Goal: Transaction & Acquisition: Purchase product/service

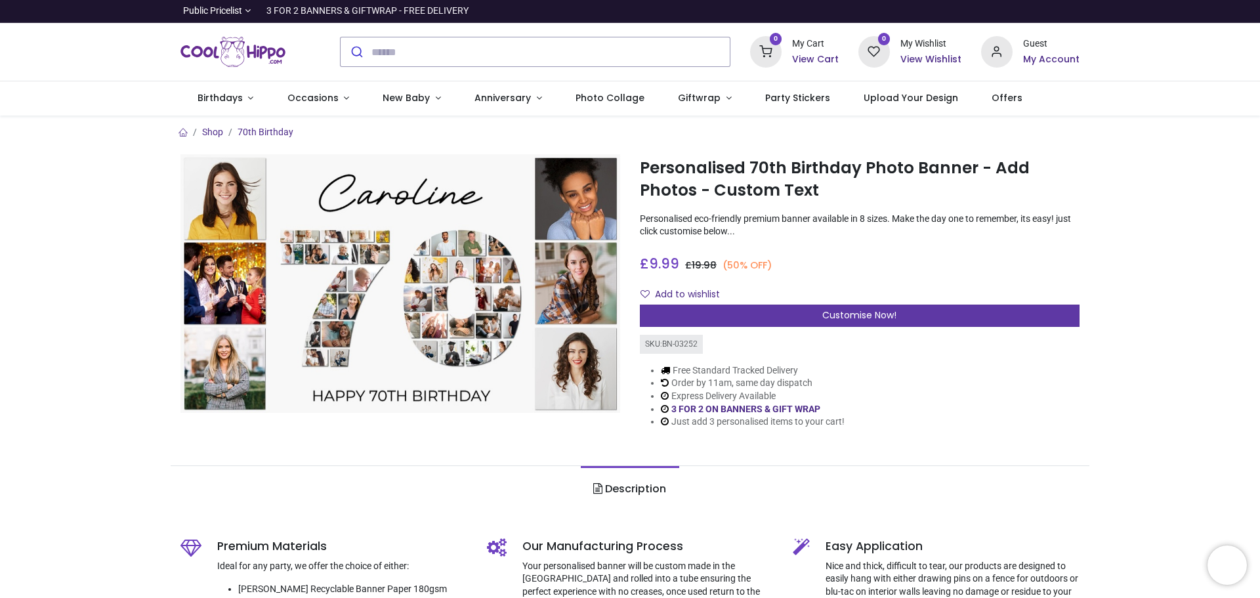
click at [728, 312] on div "Customise Now!" at bounding box center [860, 315] width 440 height 22
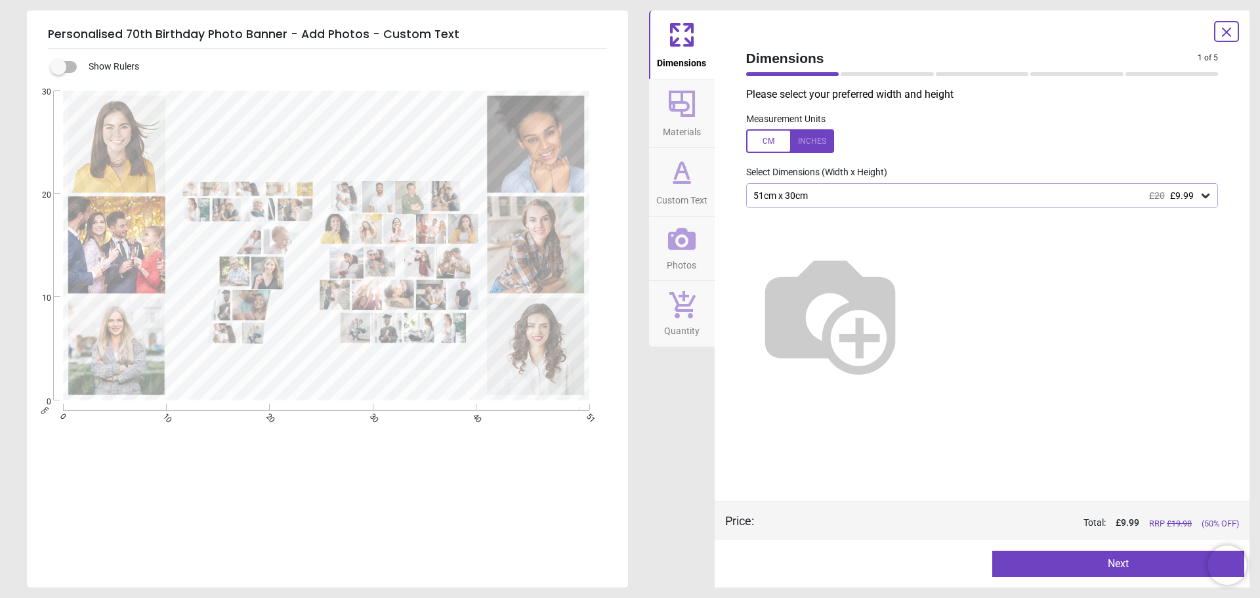
click at [58, 67] on label at bounding box center [58, 67] width 0 height 0
click at [893, 196] on div "51cm x 30cm £20 £9.99" at bounding box center [975, 195] width 447 height 11
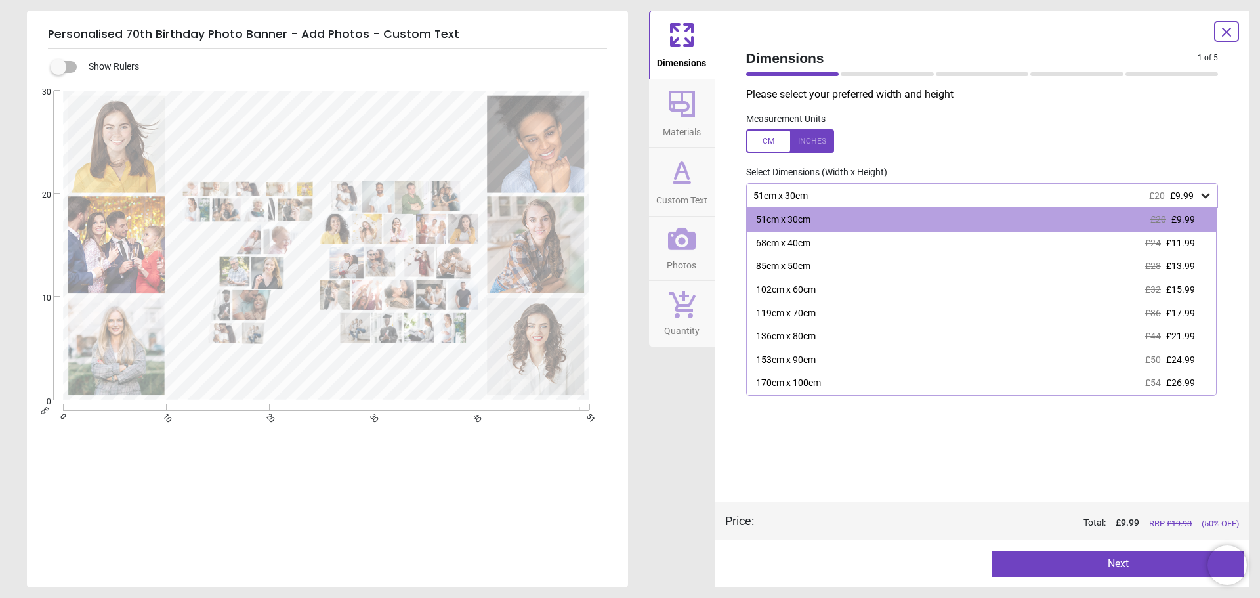
click at [894, 196] on div "51cm x 30cm £20 £9.99" at bounding box center [975, 195] width 447 height 11
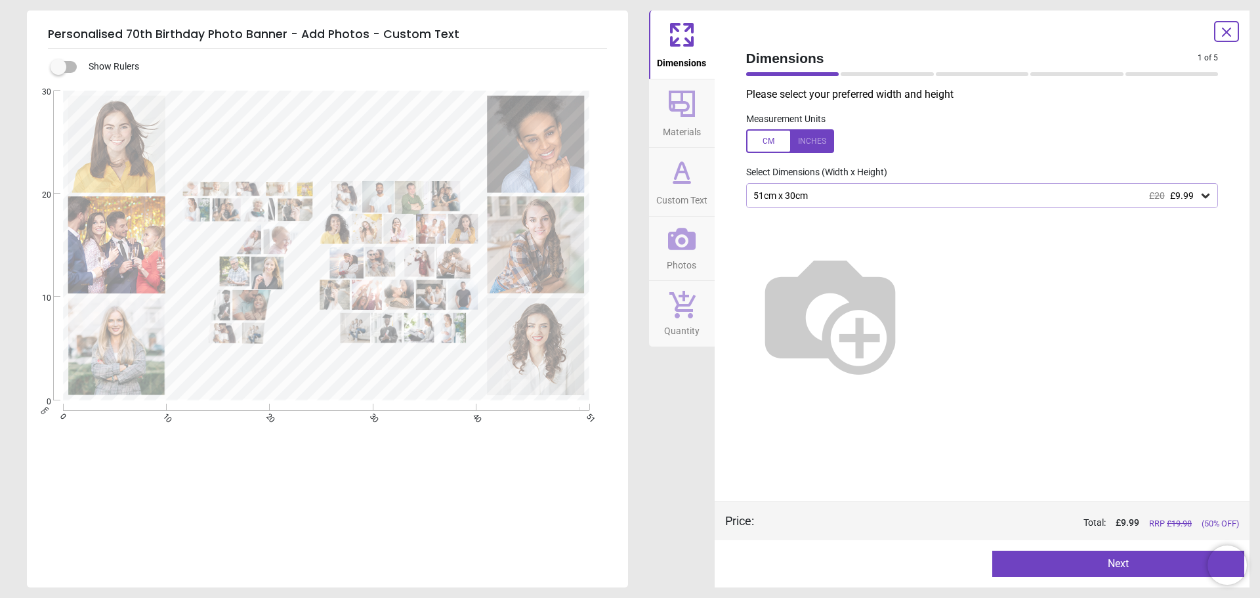
click at [894, 196] on div "51cm x 30cm £20 £9.99" at bounding box center [975, 195] width 447 height 11
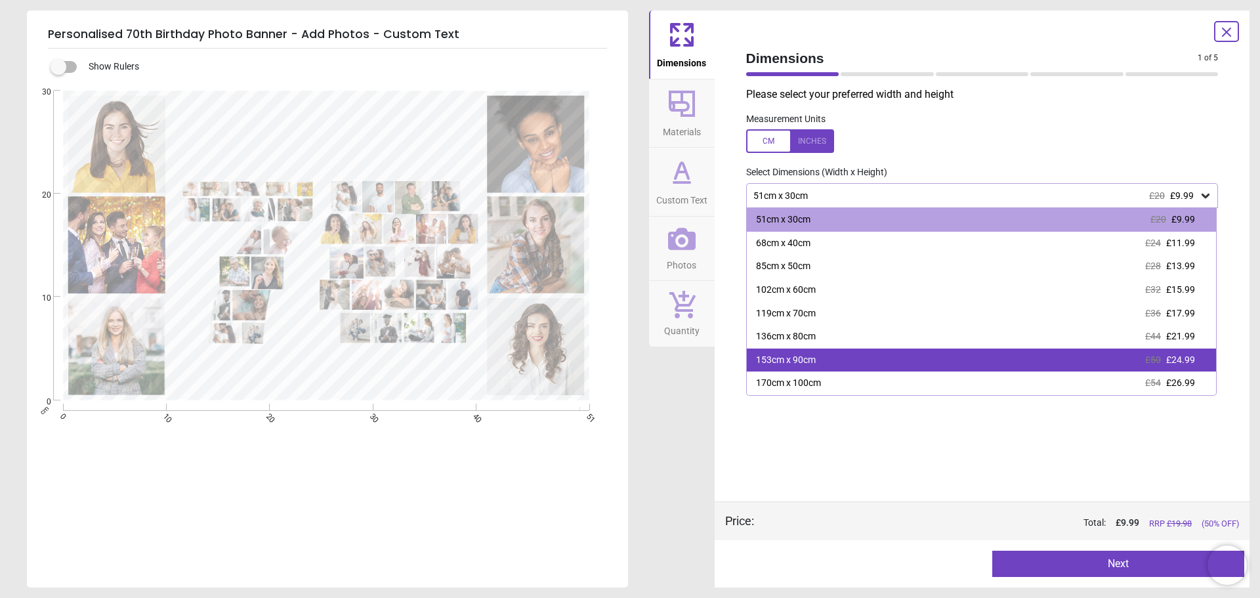
click at [900, 364] on div "153cm x 90cm £50 £24.99" at bounding box center [982, 360] width 470 height 24
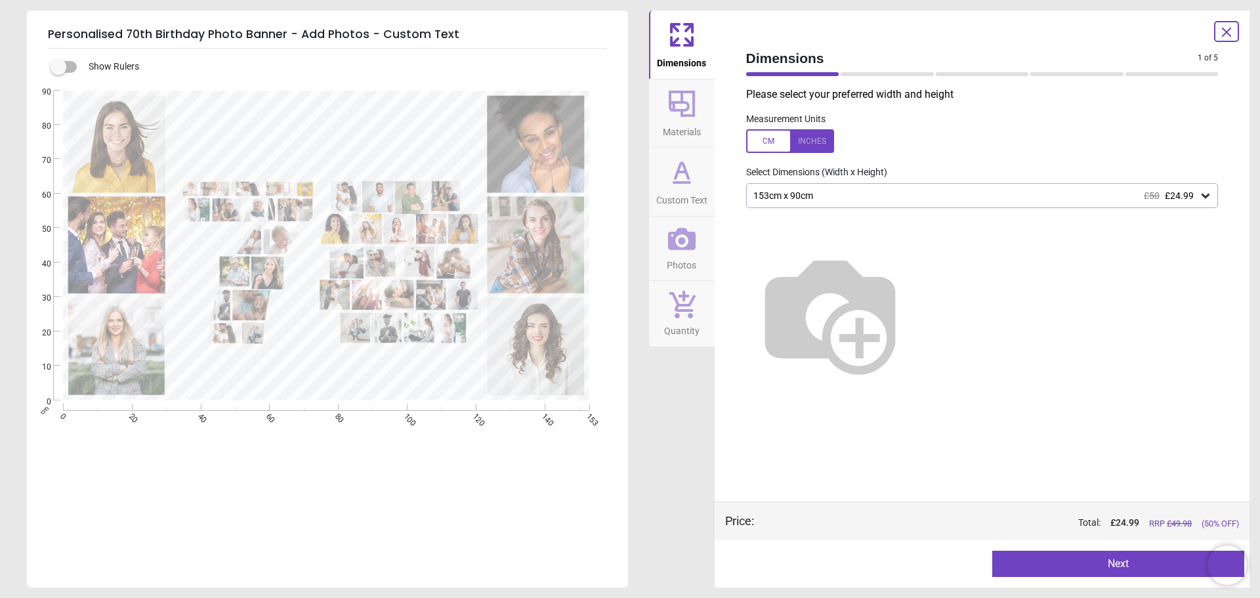
click at [865, 186] on div "Please select your preferred width and height Measurement Units Select Dimensio…" at bounding box center [981, 294] width 493 height 414
click at [863, 191] on div "153cm x 90cm £50 £24.99" at bounding box center [982, 195] width 472 height 25
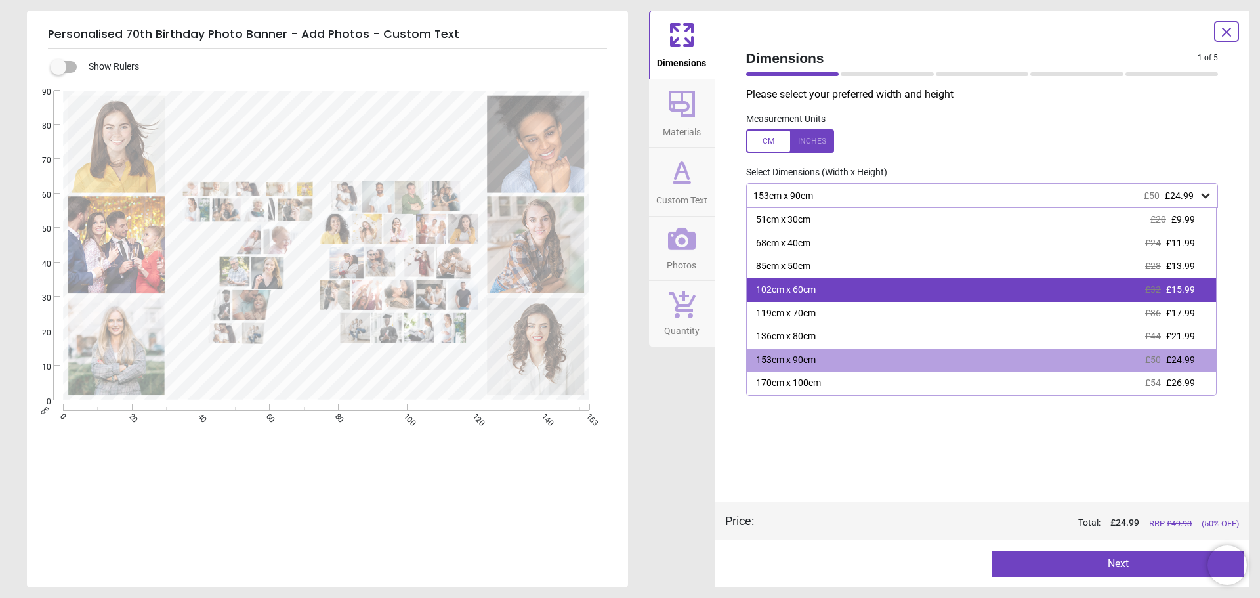
click at [876, 298] on div "102cm x 60cm £32 £15.99" at bounding box center [982, 290] width 470 height 24
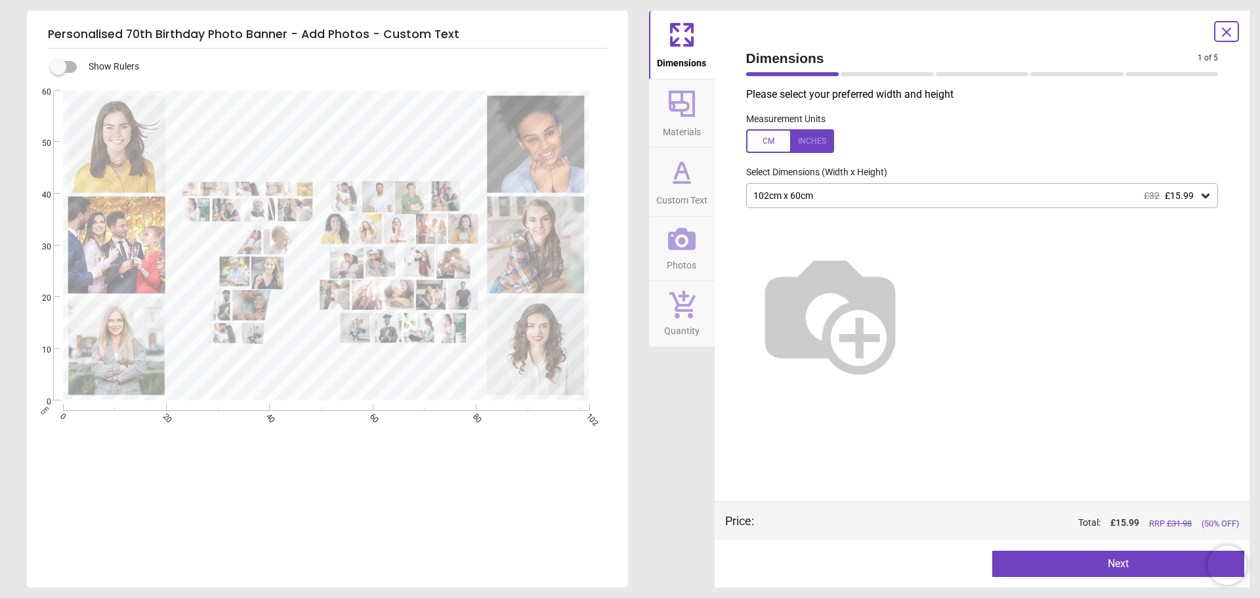
click at [962, 194] on div "102cm x 60cm £32 £15.99" at bounding box center [975, 195] width 447 height 11
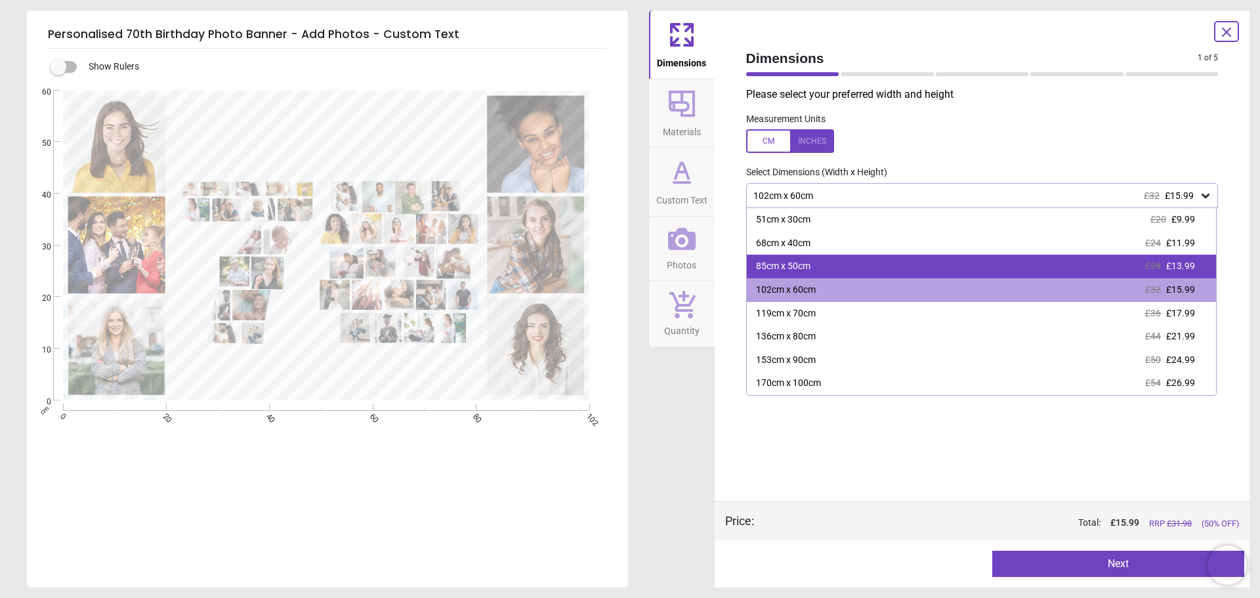
click at [906, 260] on div "85cm x 50cm £28 £13.99" at bounding box center [982, 267] width 470 height 24
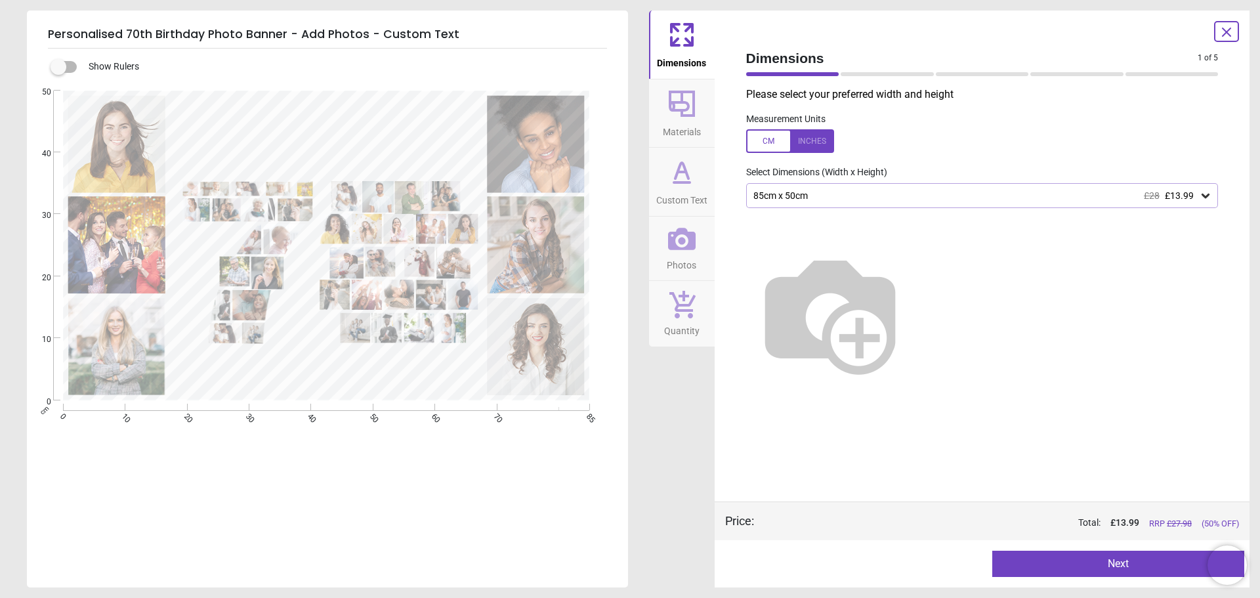
click at [906, 260] on img at bounding box center [830, 313] width 168 height 168
click at [937, 199] on div "85cm x 50cm £28 £13.99" at bounding box center [975, 195] width 447 height 11
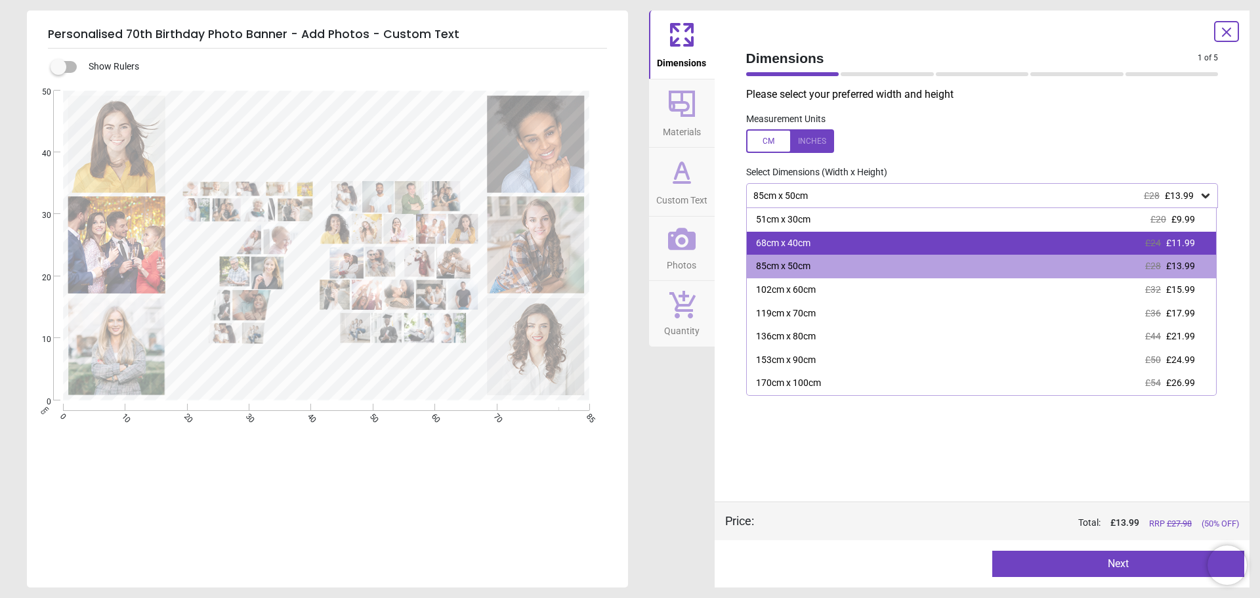
click at [904, 237] on div "68cm x 40cm £24 £11.99" at bounding box center [982, 244] width 470 height 24
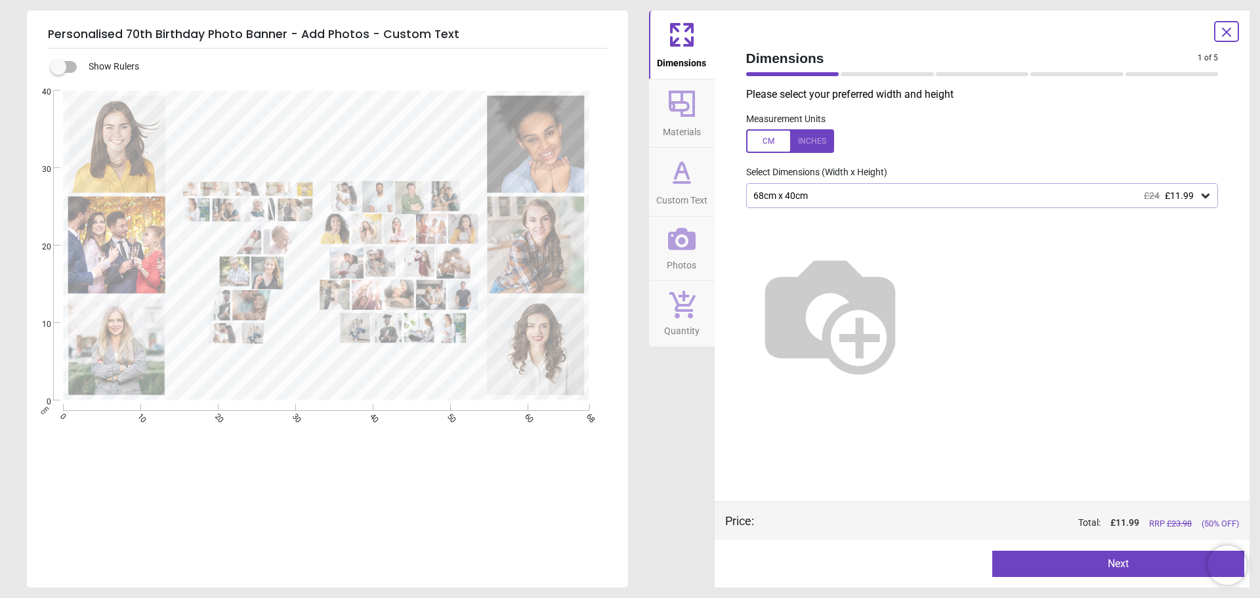
click at [902, 197] on div "68cm x 40cm £24 £11.99" at bounding box center [975, 195] width 447 height 11
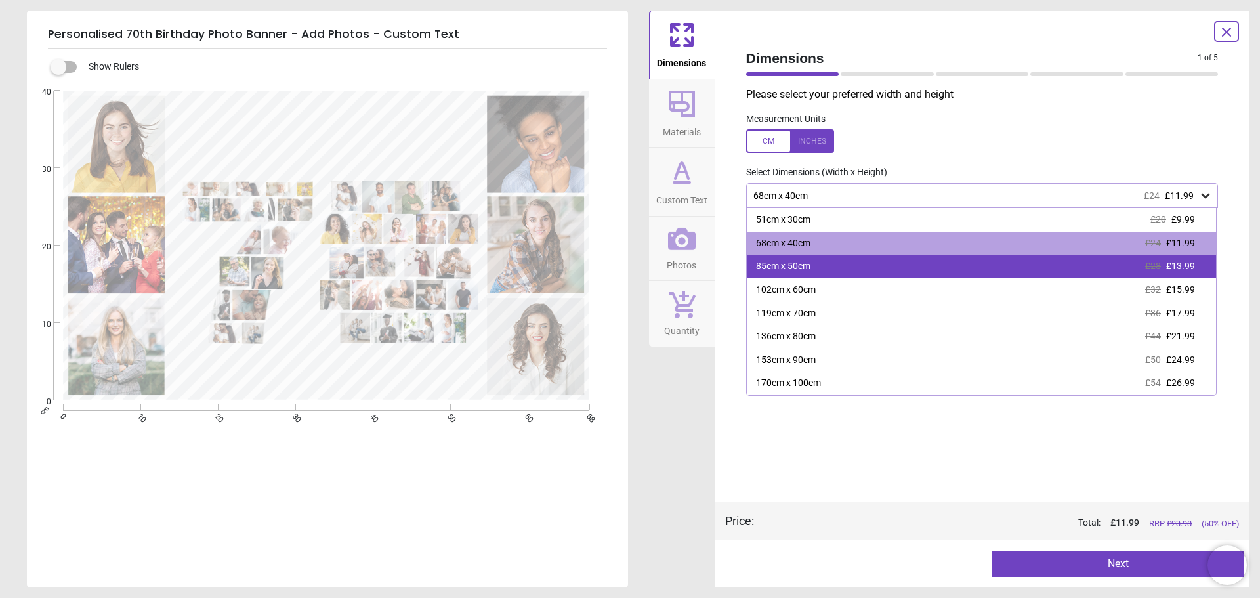
click at [854, 263] on div "85cm x 50cm £28 £13.99" at bounding box center [982, 267] width 470 height 24
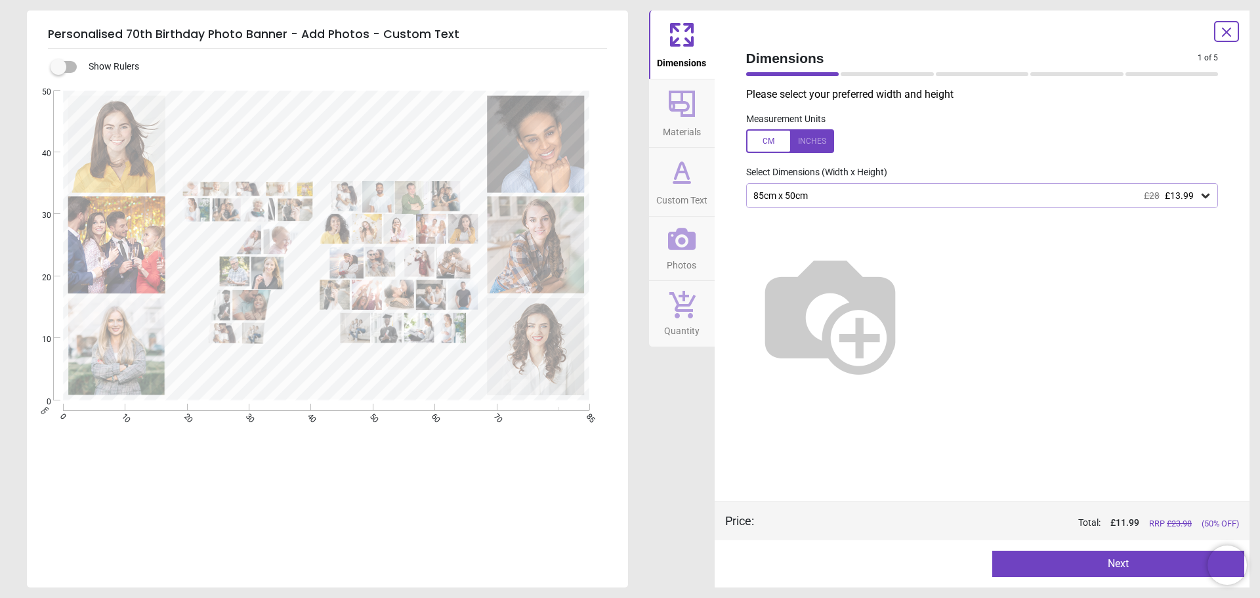
click at [1105, 568] on button "Next" at bounding box center [1118, 563] width 252 height 26
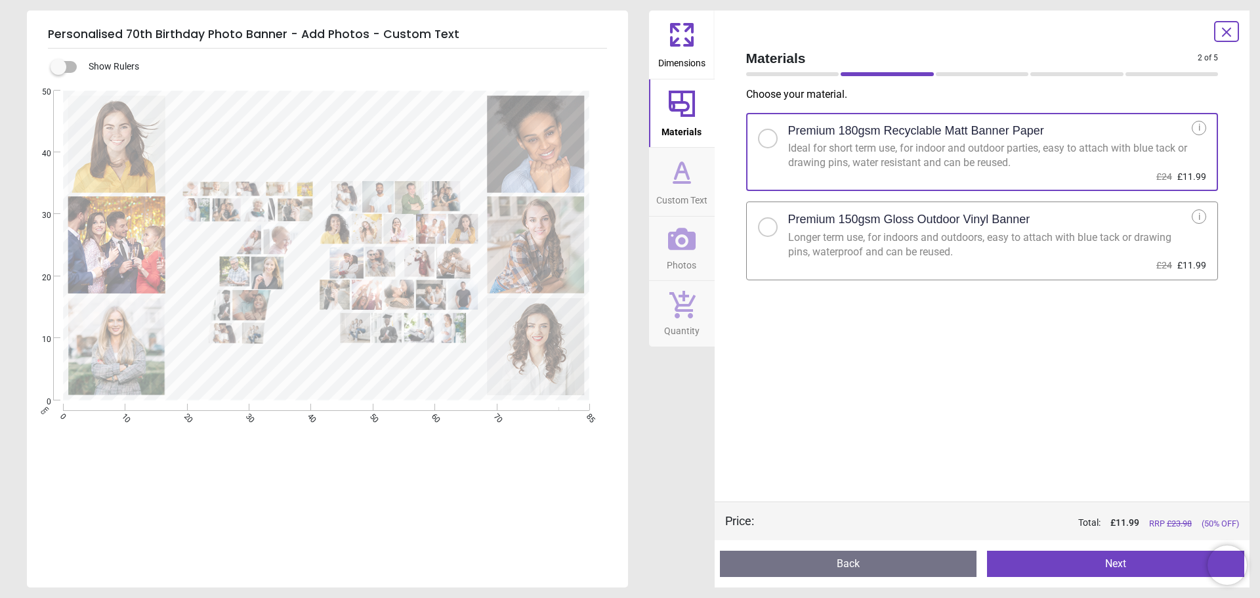
click at [1044, 558] on button "Next" at bounding box center [1115, 563] width 257 height 26
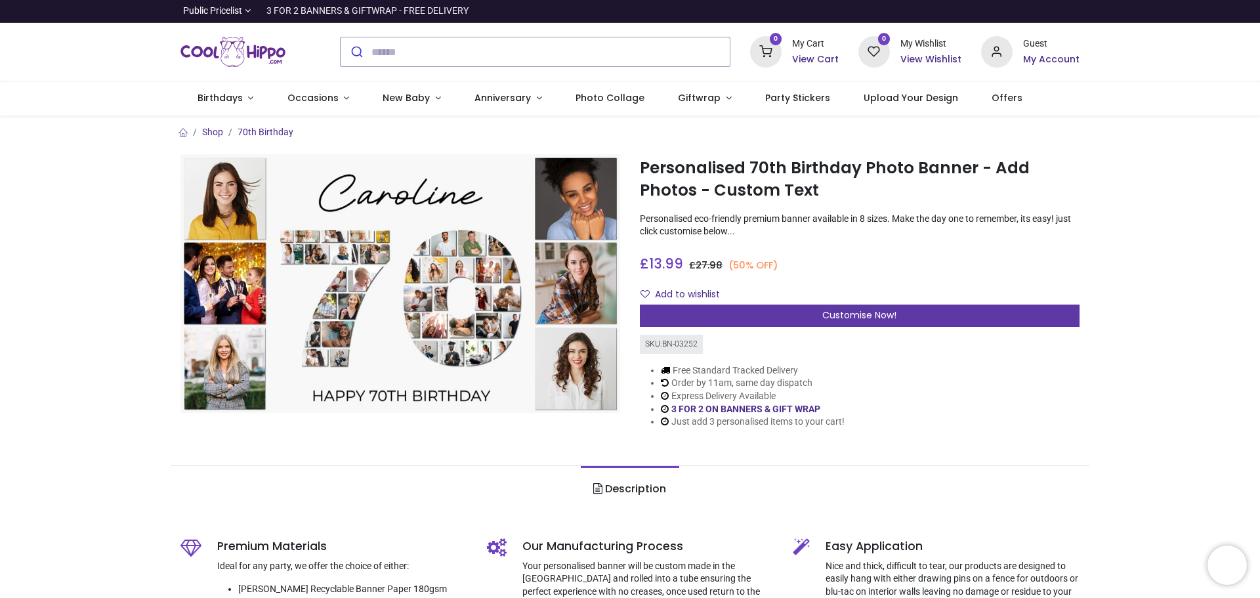
click at [817, 308] on div "Customise Now!" at bounding box center [860, 315] width 440 height 22
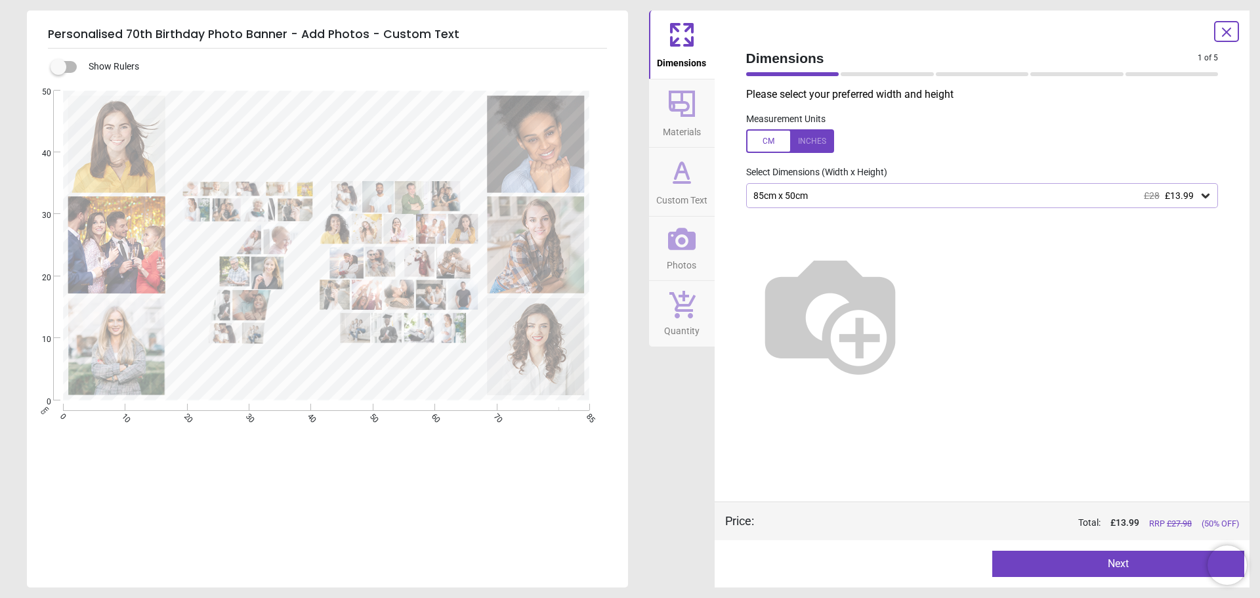
click at [797, 194] on div "85cm x 50cm £28 £13.99" at bounding box center [975, 195] width 447 height 11
